Goal: Transaction & Acquisition: Purchase product/service

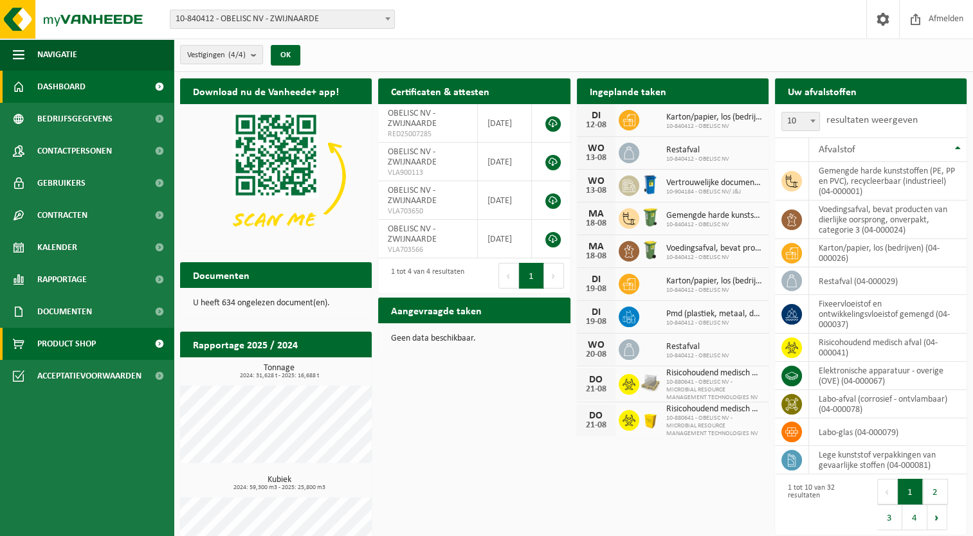
click at [67, 345] on span "Product Shop" at bounding box center [66, 344] width 59 height 32
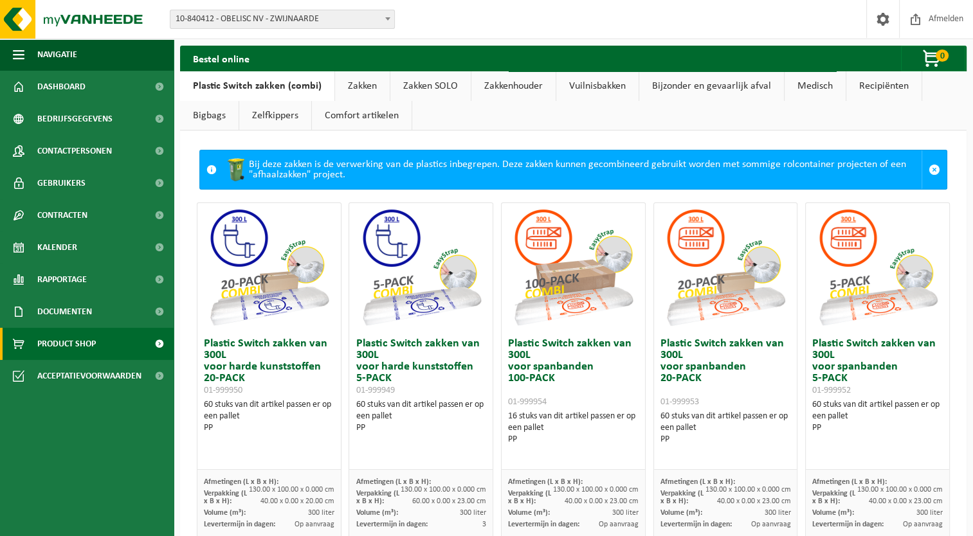
click at [361, 89] on link "Zakken" at bounding box center [362, 86] width 55 height 30
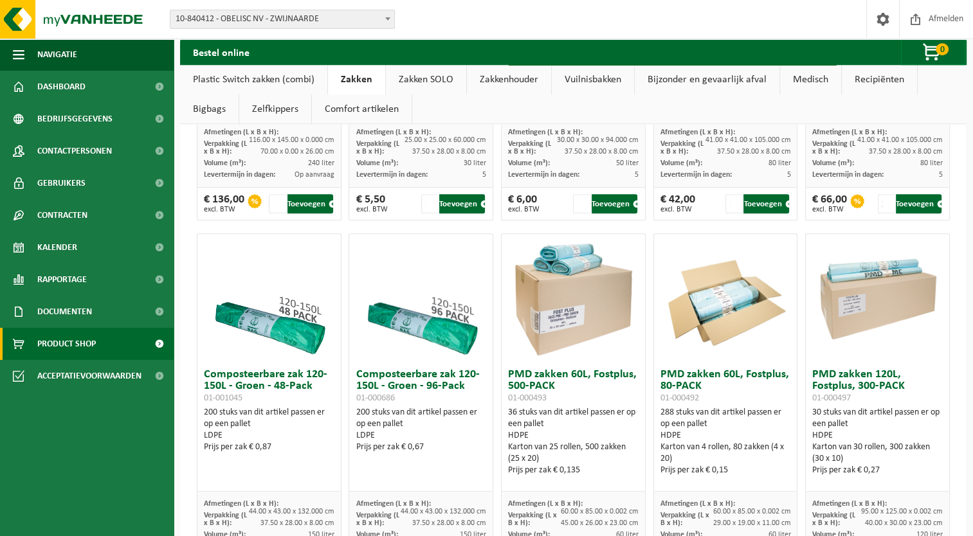
scroll to position [702, 0]
